Goal: Task Accomplishment & Management: Use online tool/utility

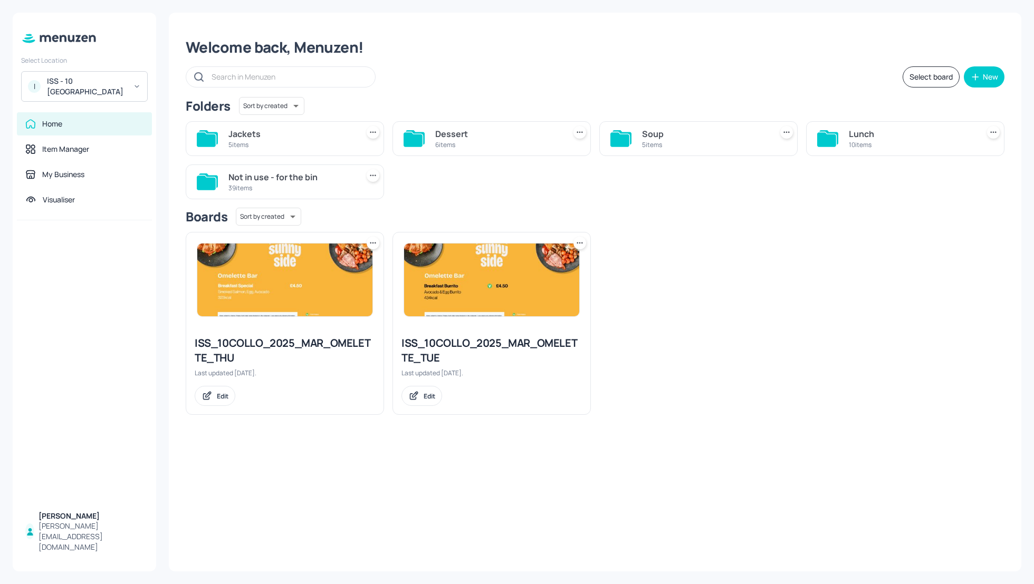
click at [94, 81] on div "ISS - 10 South Collonade" at bounding box center [87, 86] width 80 height 21
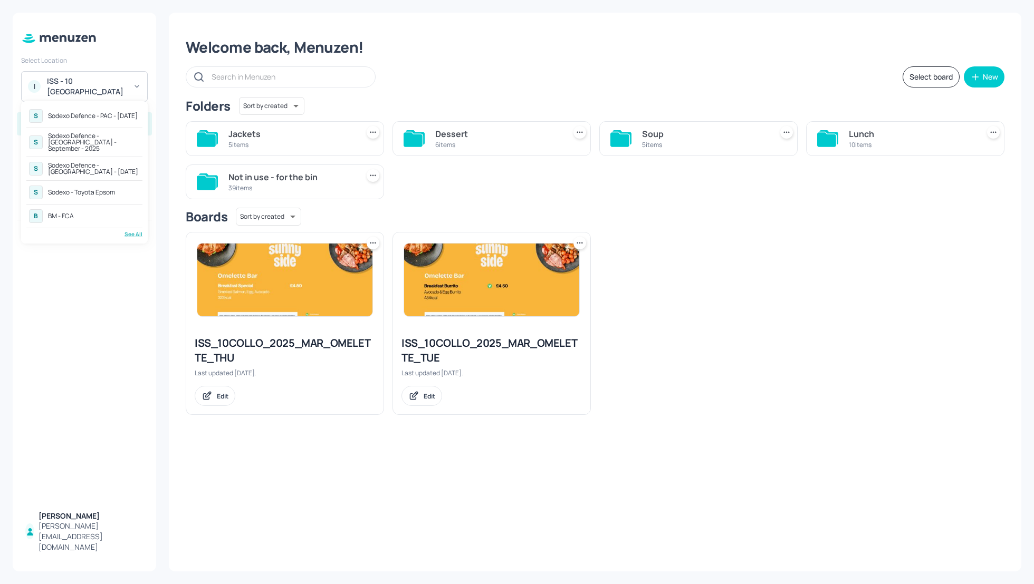
click at [101, 138] on div "Sodexo Defence - [GEOGRAPHIC_DATA] - September - 2025" at bounding box center [94, 142] width 92 height 19
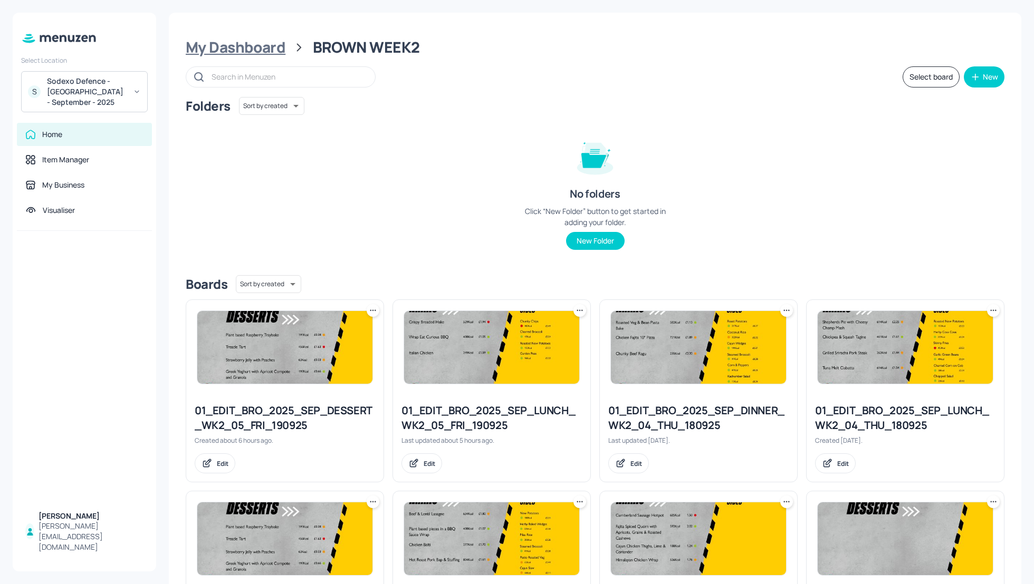
click at [248, 47] on div "My Dashboard" at bounding box center [236, 47] width 100 height 19
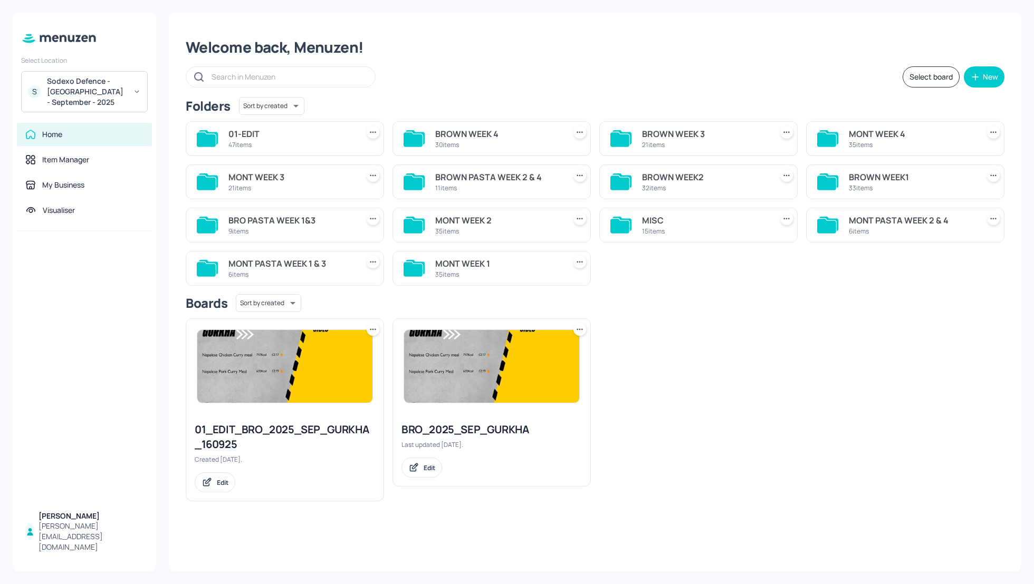
click at [450, 217] on div "MONT WEEK 2" at bounding box center [498, 220] width 126 height 13
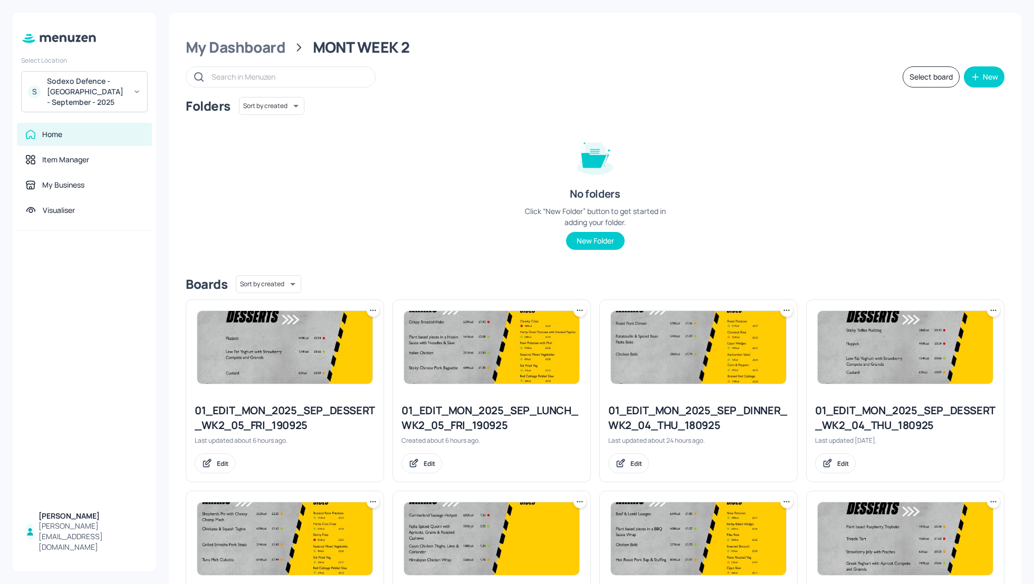
click at [880, 259] on div "Folders Sort by created id ​ No folders Click “New Folder” button to get starte…" at bounding box center [595, 182] width 819 height 170
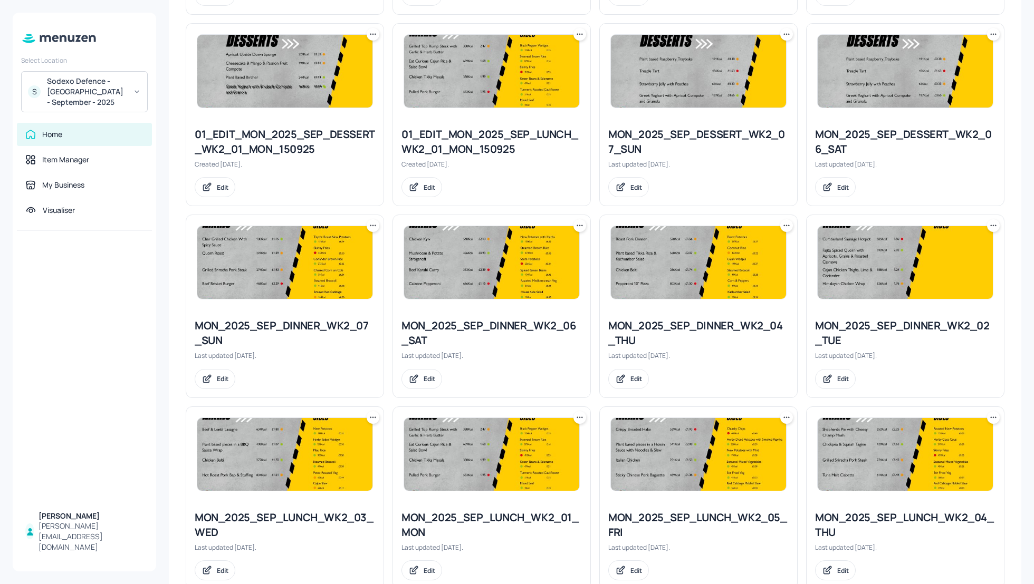
scroll to position [904, 0]
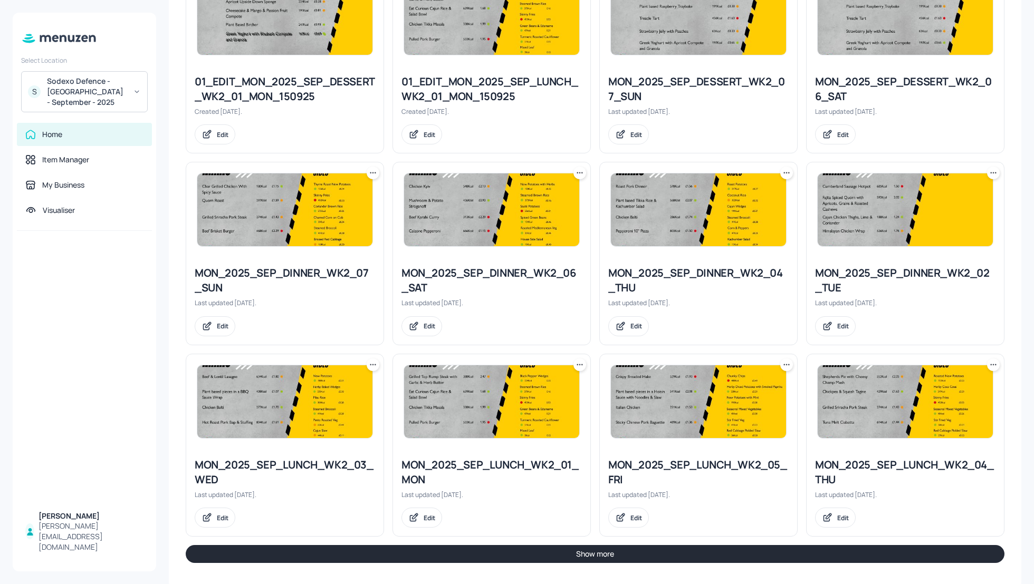
click at [701, 548] on button "Show more" at bounding box center [595, 554] width 819 height 18
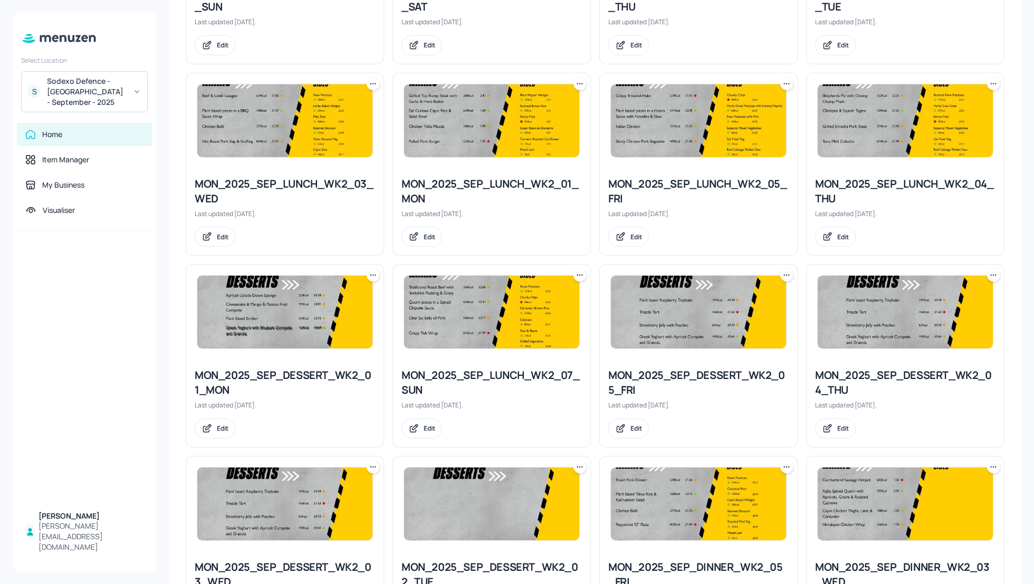
scroll to position [1157, 0]
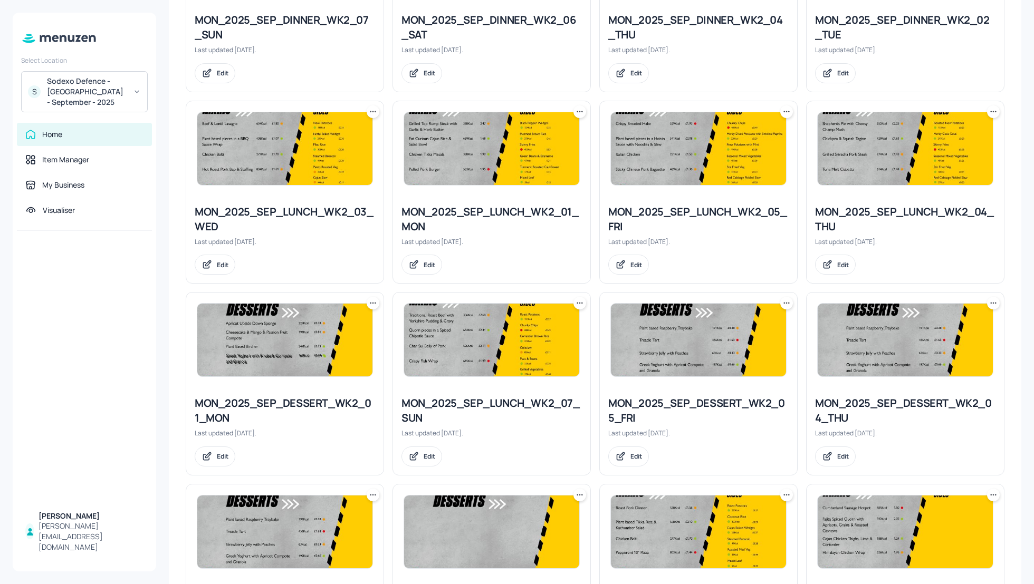
click at [783, 111] on icon at bounding box center [786, 112] width 11 height 11
click at [741, 146] on p "Duplicate" at bounding box center [732, 147] width 28 height 9
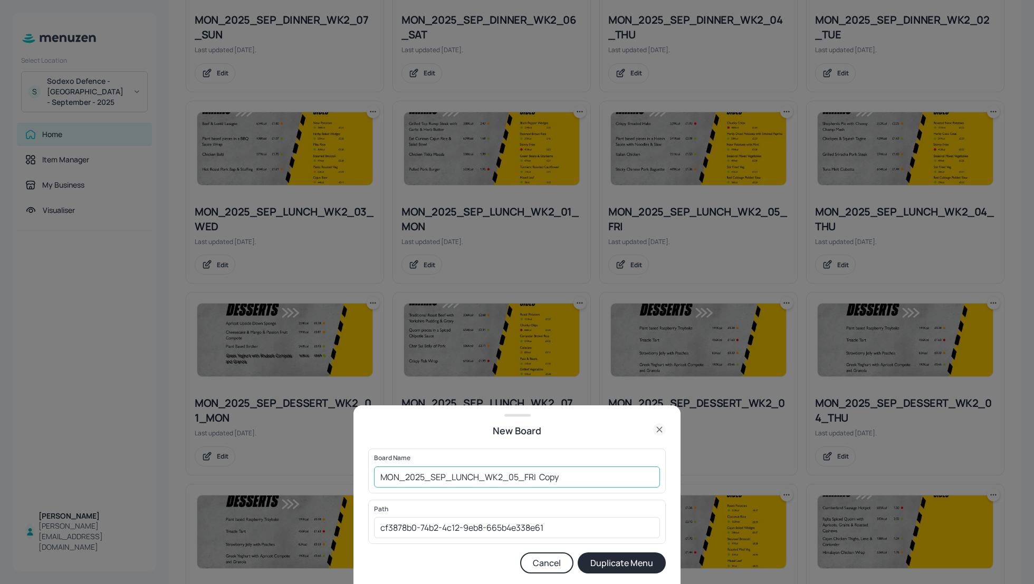
click at [378, 473] on input "MON_2025_SEP_LUNCH_WK2_05_FRI Copy" at bounding box center [517, 477] width 286 height 21
click at [602, 478] on input "01_EDIT_MON_2025_SEP_LUNCH_WK2_05_FRI Copy" at bounding box center [517, 477] width 286 height 21
type input "01_EDIT_MON_2025_SEP_LUNCH_WK2_05_FRI_190925"
click at [639, 562] on button "Duplicate Menu" at bounding box center [622, 563] width 88 height 21
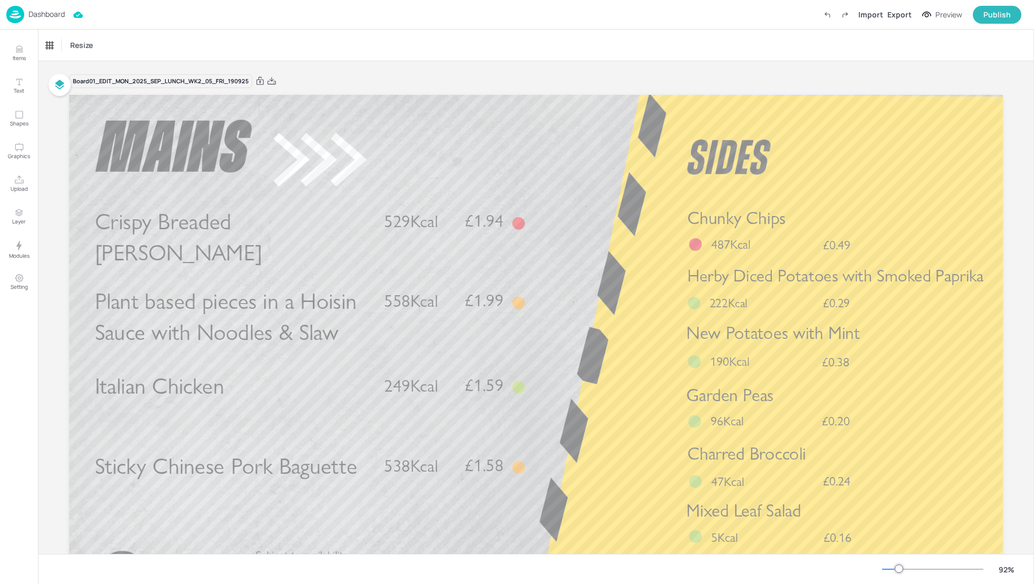
click at [53, 17] on p "Dashboard" at bounding box center [46, 14] width 36 height 7
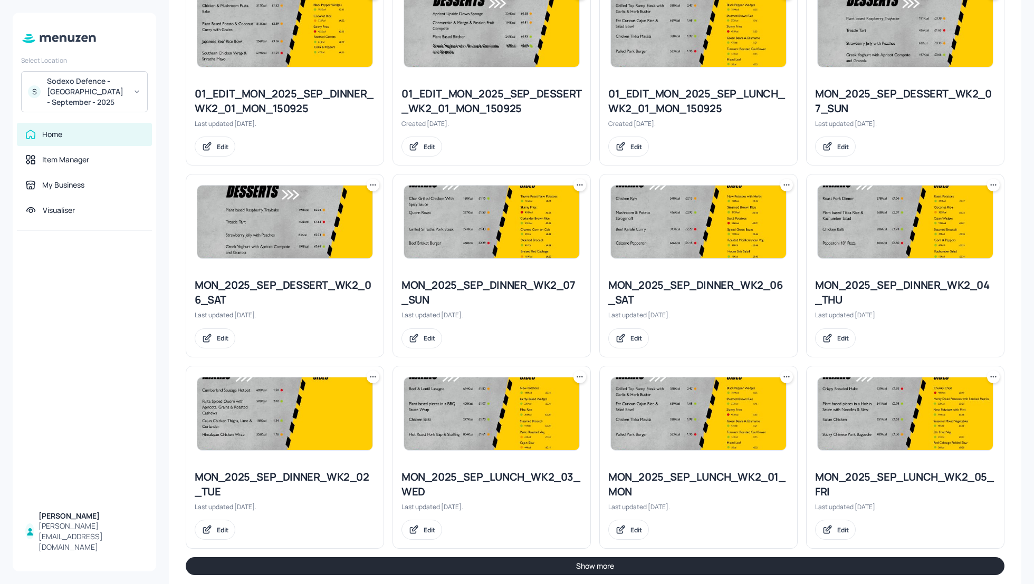
scroll to position [904, 0]
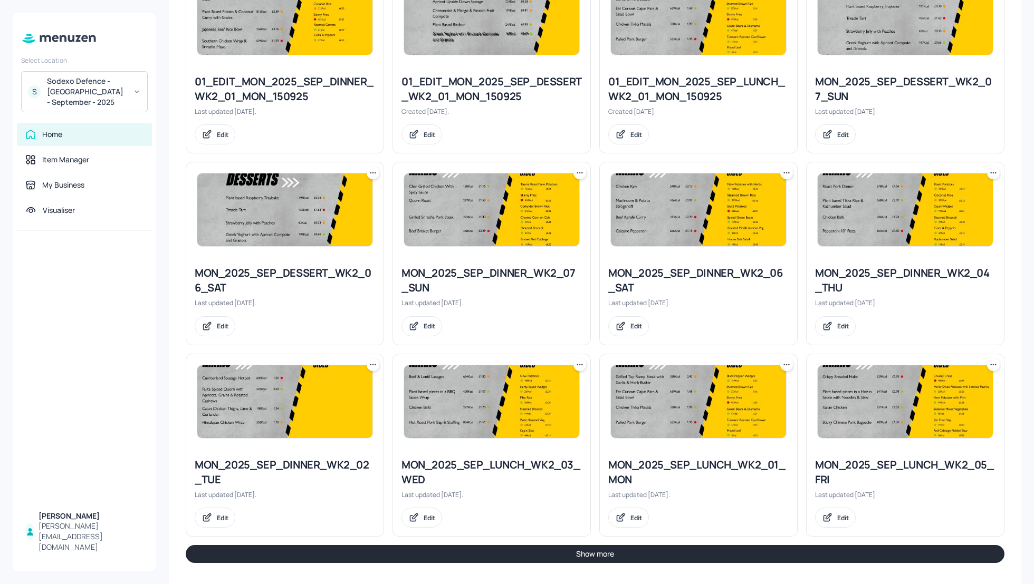
click at [657, 549] on button "Show more" at bounding box center [595, 554] width 819 height 18
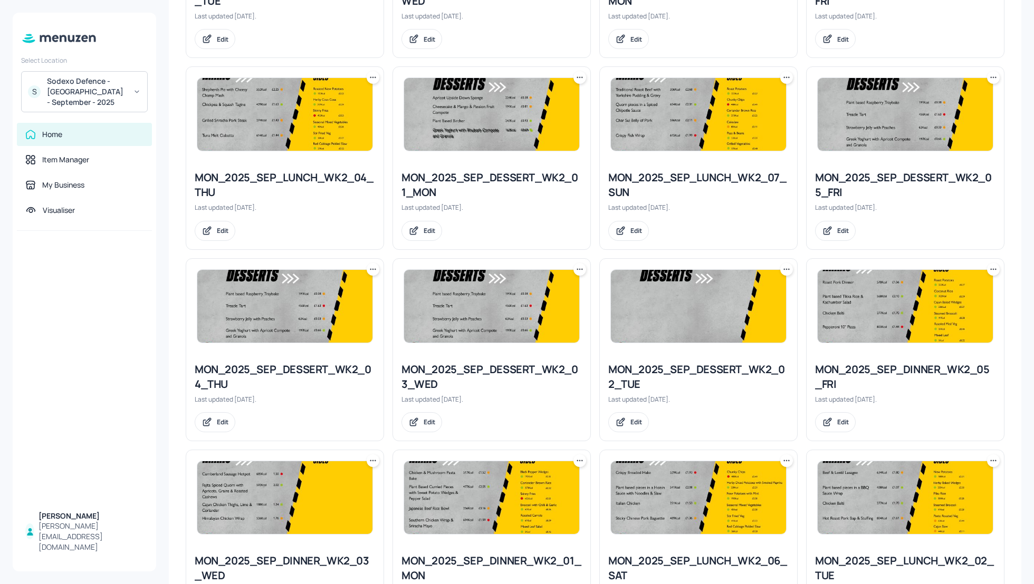
scroll to position [1410, 0]
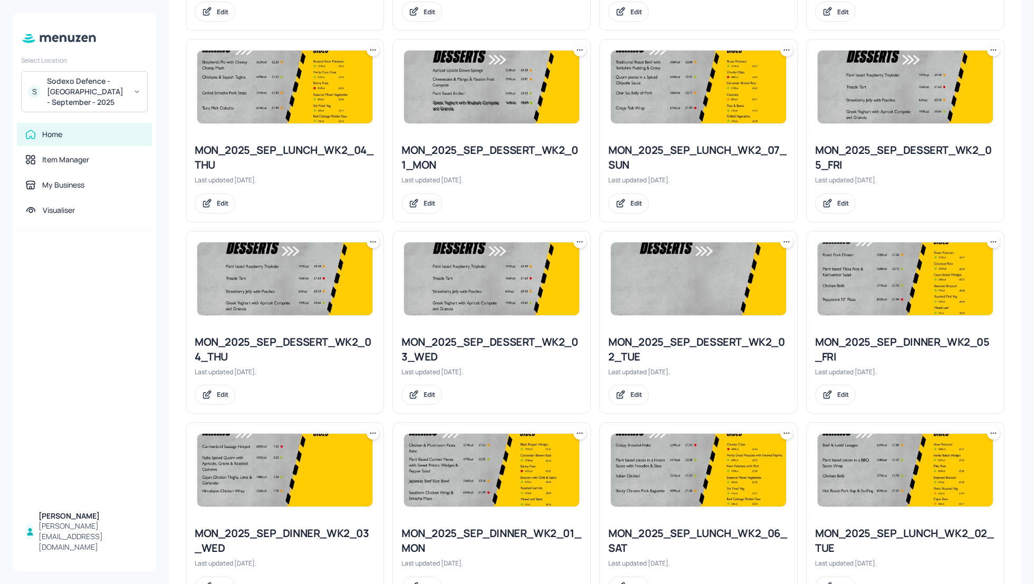
click at [990, 238] on icon at bounding box center [993, 242] width 11 height 11
click at [942, 275] on p "Duplicate" at bounding box center [938, 276] width 28 height 9
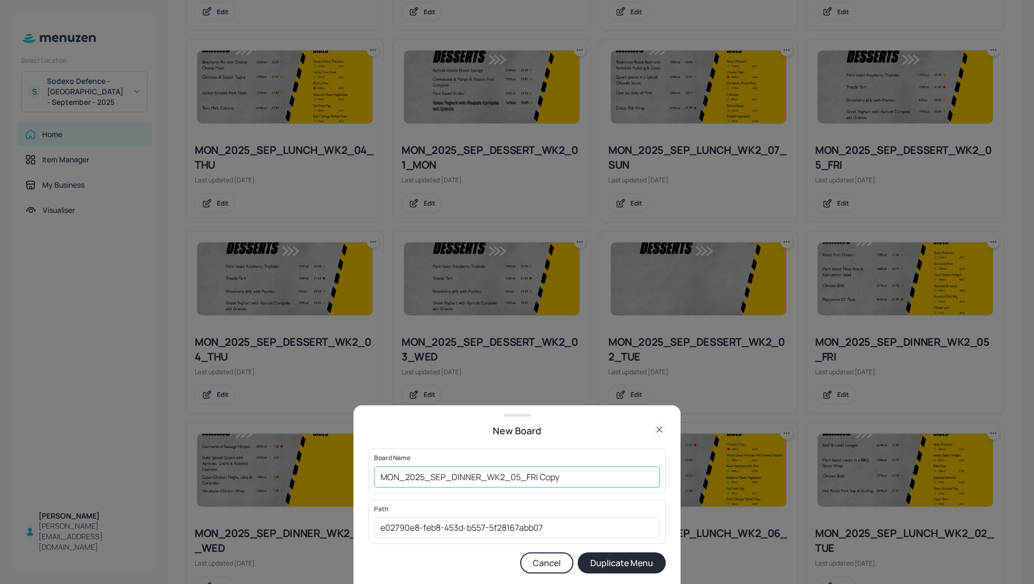
click at [379, 477] on input "MON_2025_SEP_DINNER_WK2_05_FRI Copy" at bounding box center [517, 477] width 286 height 21
click at [409, 477] on input "01_EDIt_MON_2025_SEP_DINNER_WK2_05_FRI Copy" at bounding box center [517, 477] width 286 height 21
click at [627, 474] on input "01_EDIT_MON_2025_SEP_DINNER_WK2_05_FRI Copy" at bounding box center [517, 477] width 286 height 21
type input "01_EDIT_MON_2025_SEP_DINNER_WK2_05_FRI_190925"
click at [643, 563] on button "Duplicate Menu" at bounding box center [622, 563] width 88 height 21
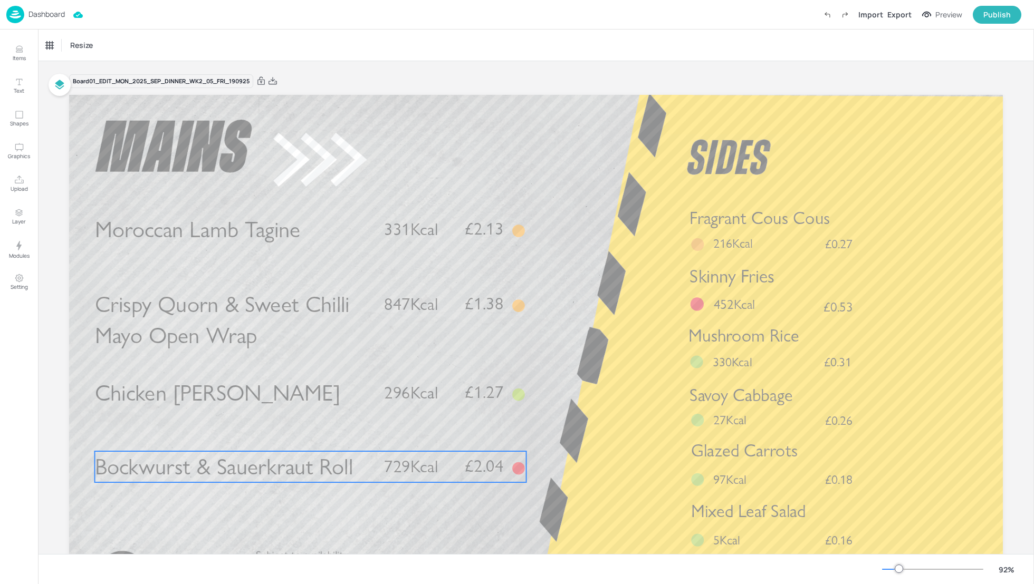
click at [235, 466] on span "Bockwurst & Sauerkraut Roll" at bounding box center [224, 467] width 258 height 27
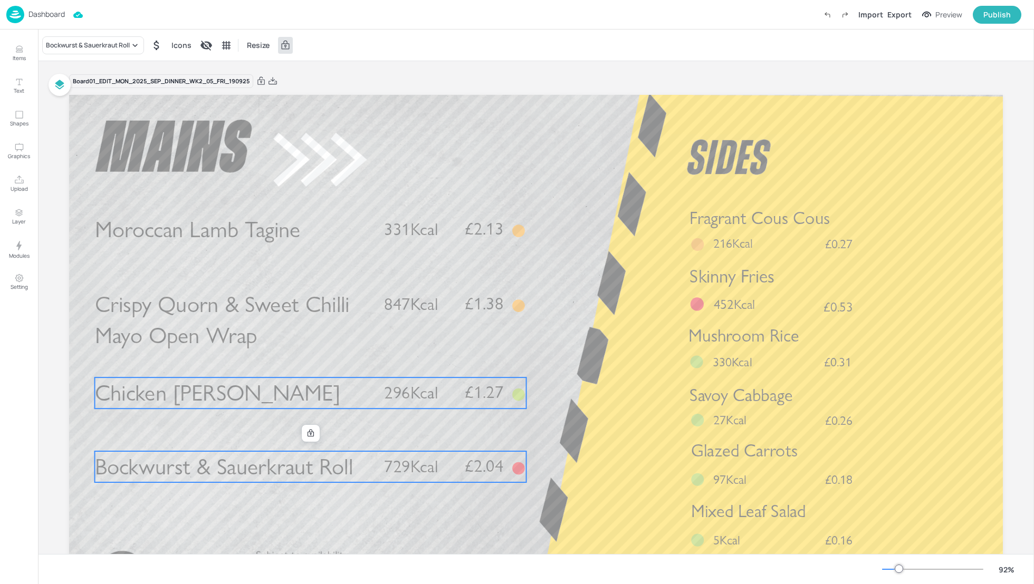
click at [198, 390] on span "Chicken Cacciatore" at bounding box center [218, 393] width 246 height 27
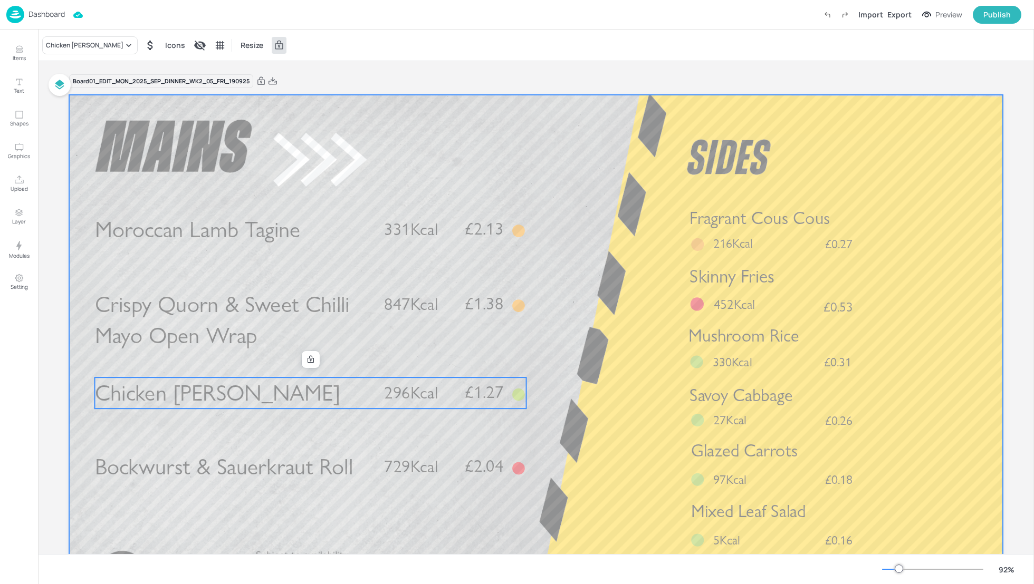
click at [214, 465] on span "Bockwurst & Sauerkraut Roll" at bounding box center [224, 467] width 258 height 27
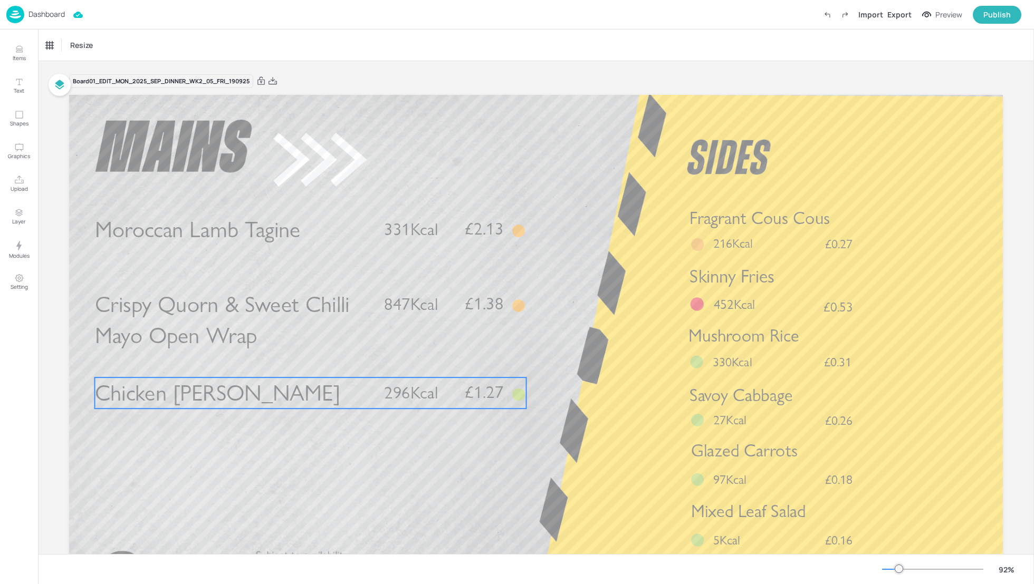
click at [218, 398] on span "Chicken Cacciatore" at bounding box center [218, 393] width 246 height 27
click at [101, 53] on div "Chicken Cacciatore" at bounding box center [89, 45] width 95 height 18
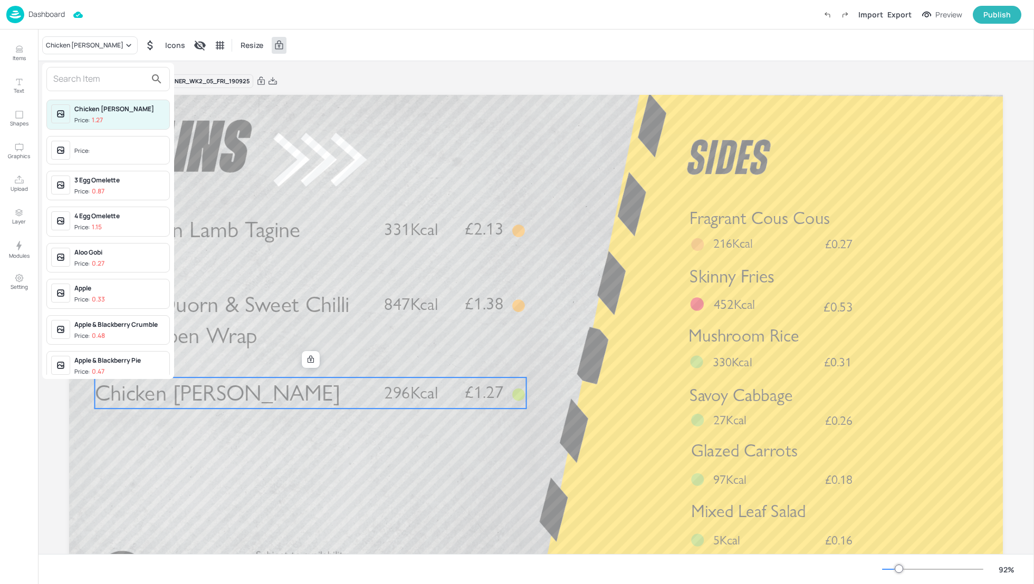
click at [87, 81] on input "text" at bounding box center [99, 79] width 93 height 17
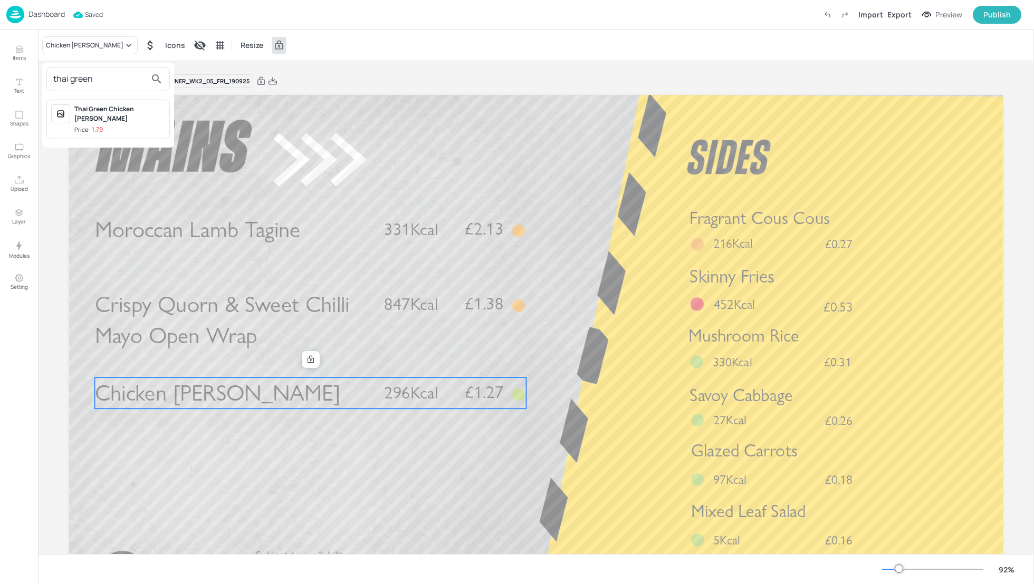
type input "thai green"
click at [118, 113] on div "Thai Green Chicken Curry Price: 1.79" at bounding box center [119, 119] width 91 height 30
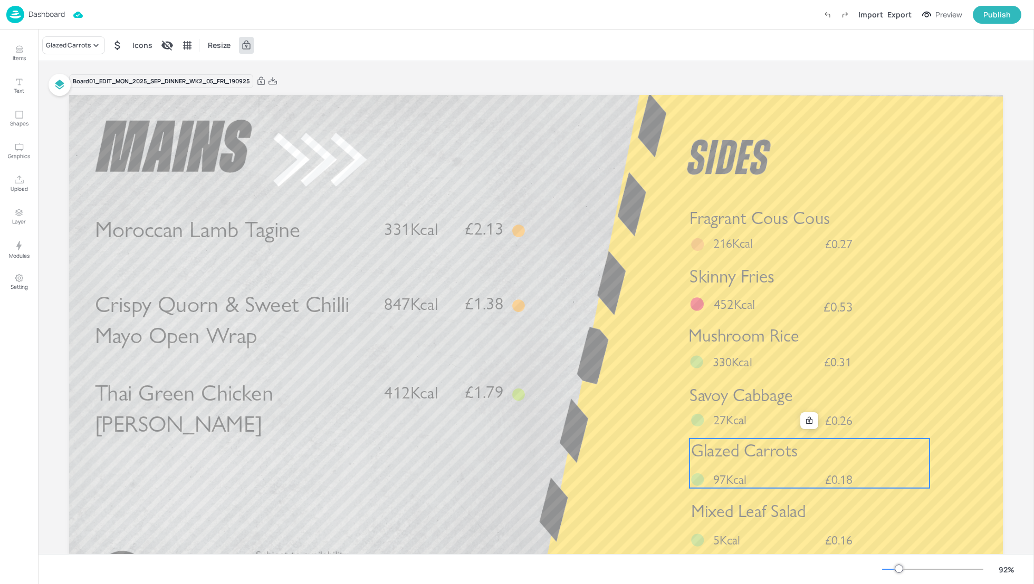
click at [744, 469] on div "Glazed Carrots £0.18 97Kcal" at bounding box center [809, 464] width 240 height 50
click at [87, 49] on div "Glazed Carrots" at bounding box center [68, 45] width 45 height 9
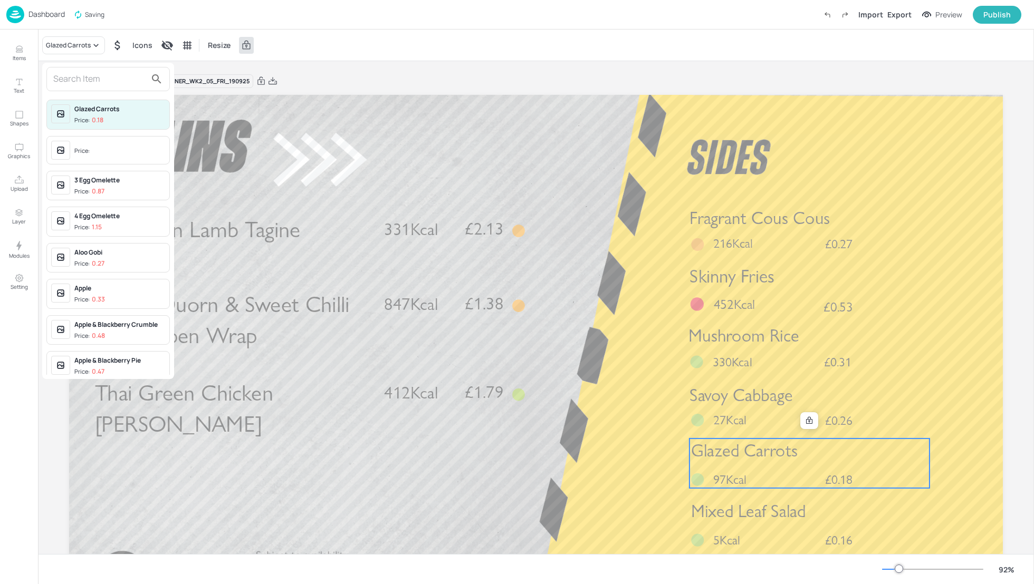
click at [81, 77] on input "text" at bounding box center [99, 79] width 93 height 17
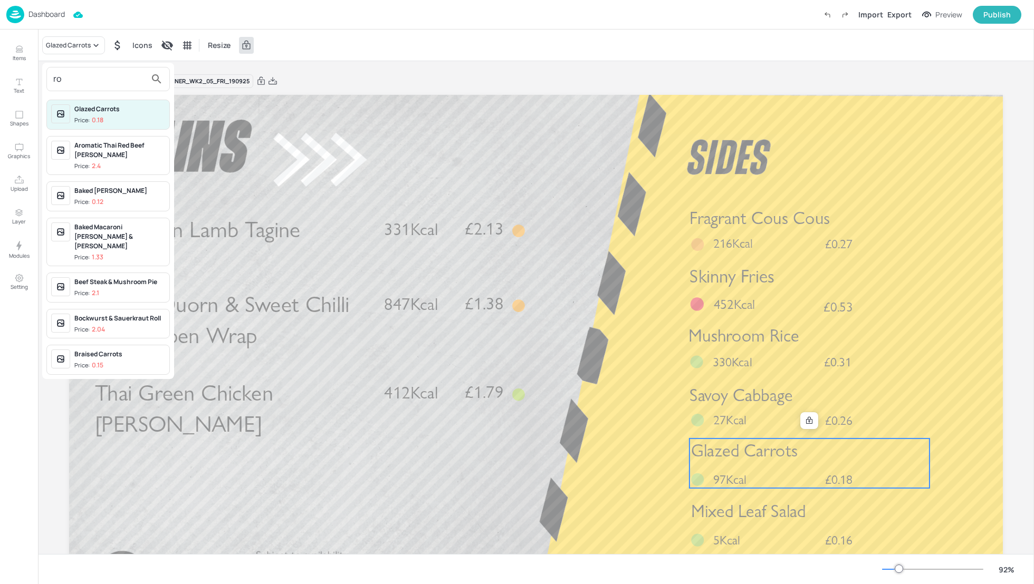
type input "r"
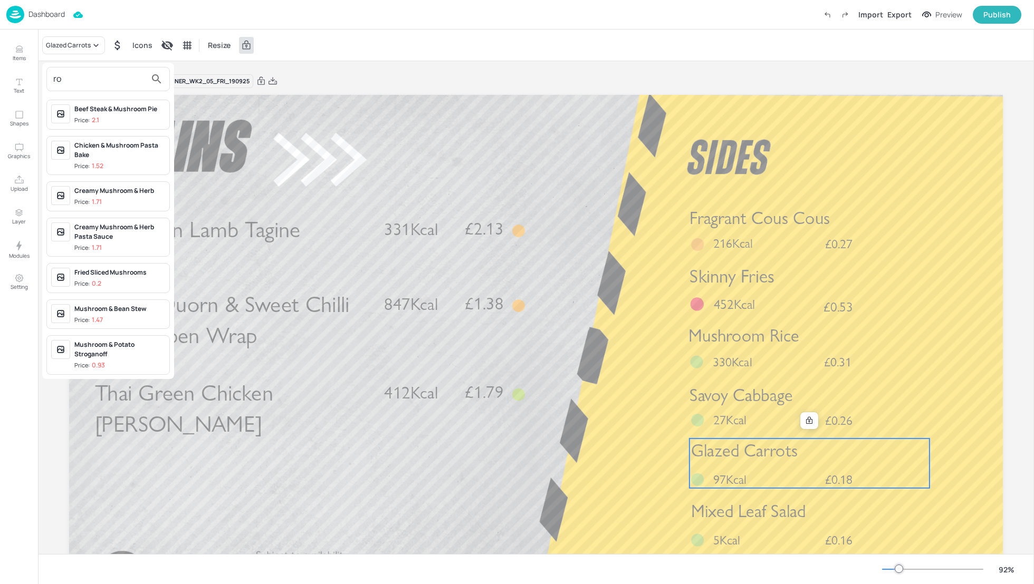
type input "r"
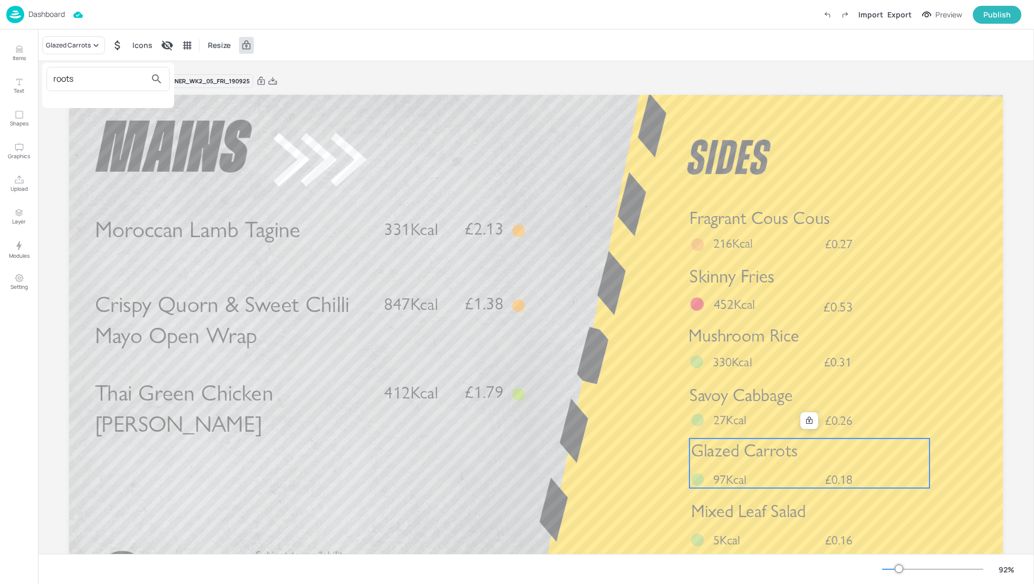
type input "roots"
click at [641, 395] on div at bounding box center [517, 292] width 1034 height 584
click at [754, 456] on span "Glazed Carrots" at bounding box center [744, 450] width 107 height 21
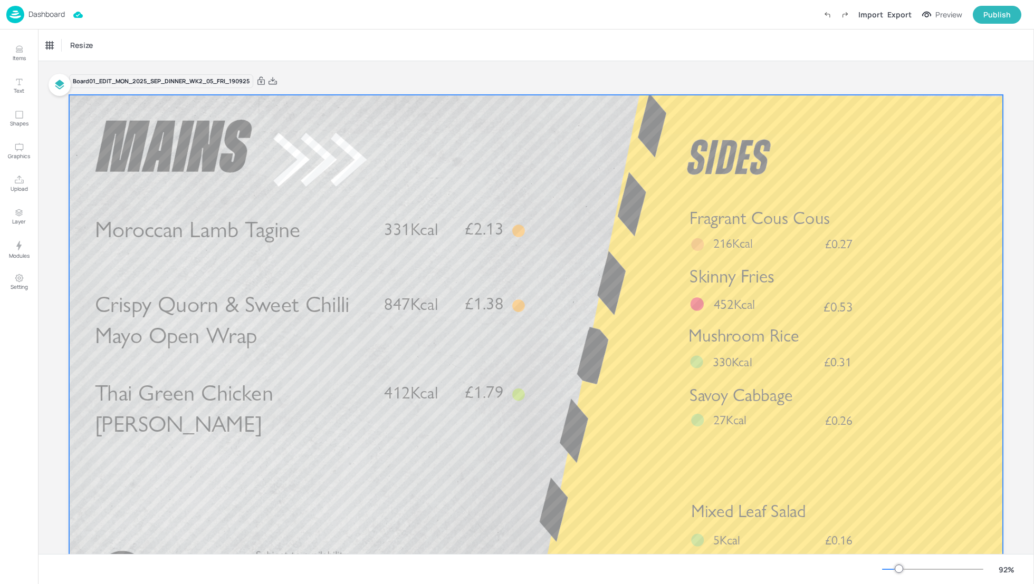
click at [728, 511] on span "Mixed Leaf Salad" at bounding box center [748, 511] width 115 height 21
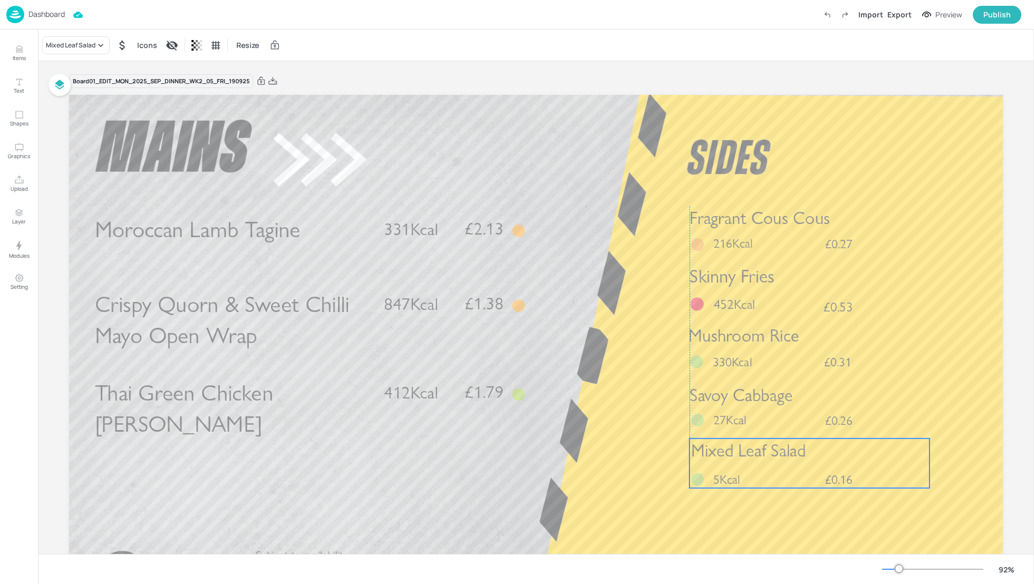
drag, startPoint x: 798, startPoint y: 514, endPoint x: 799, endPoint y: 456, distance: 58.6
click at [799, 456] on span "Mixed Leaf Salad" at bounding box center [748, 450] width 115 height 21
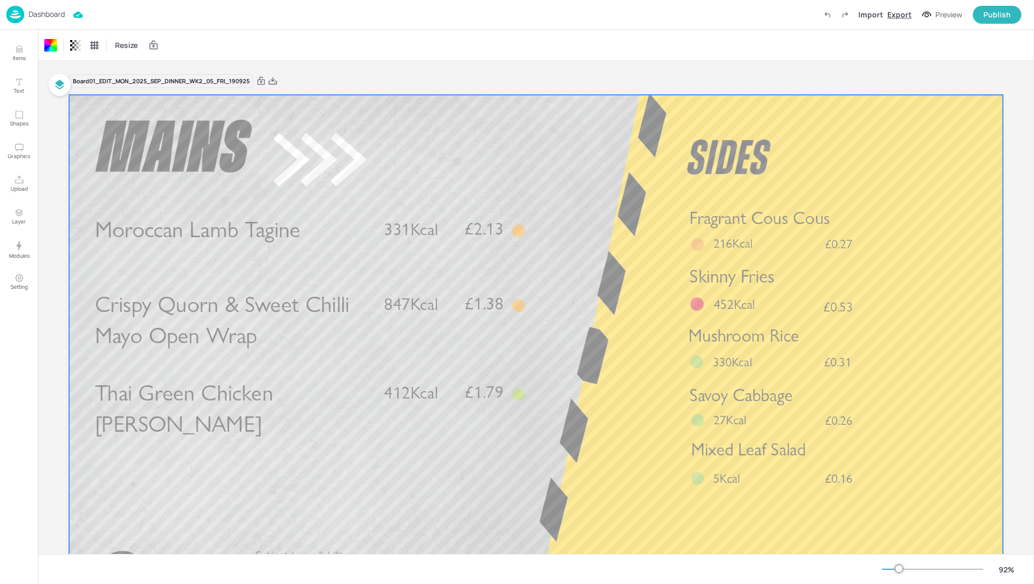
click at [894, 15] on div "Export" at bounding box center [899, 14] width 24 height 11
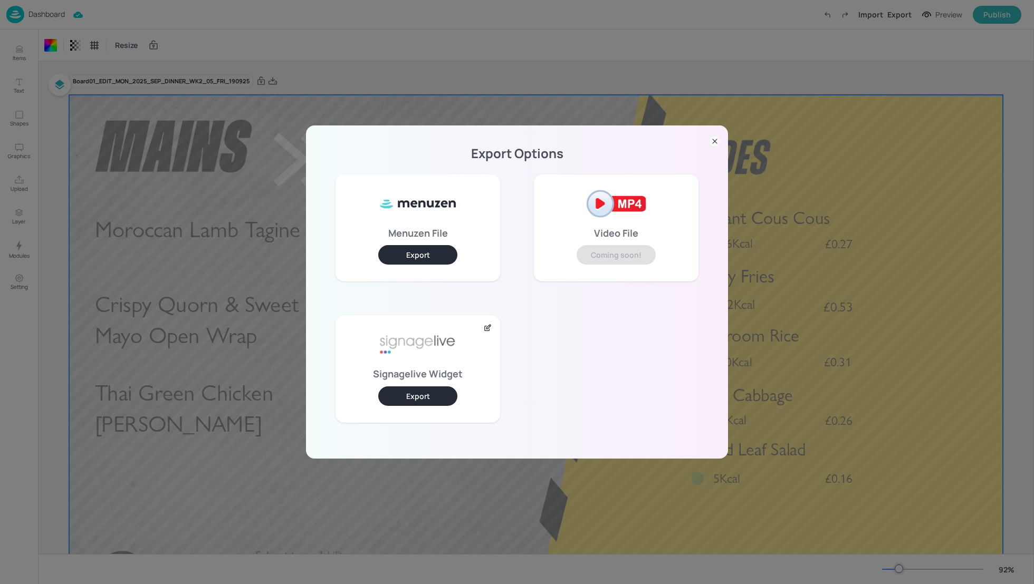
click at [410, 391] on button "Export" at bounding box center [417, 397] width 79 height 20
